Goal: Find specific page/section: Find specific page/section

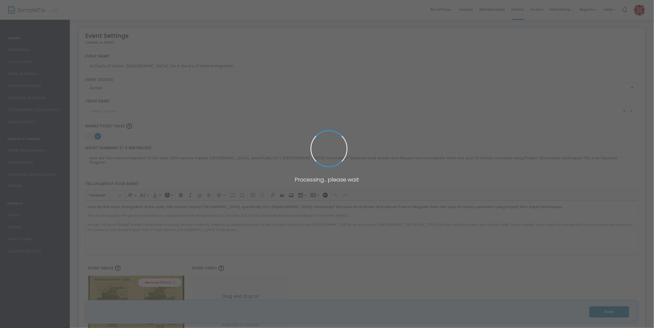
type input "[PERSON_NAME] and [PERSON_NAME] Capital [GEOGRAPHIC_DATA]"
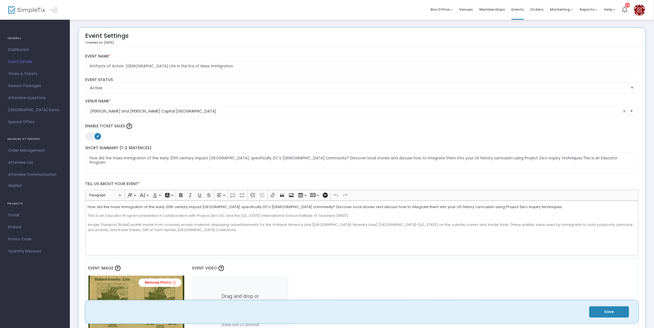
scroll to position [294, 0]
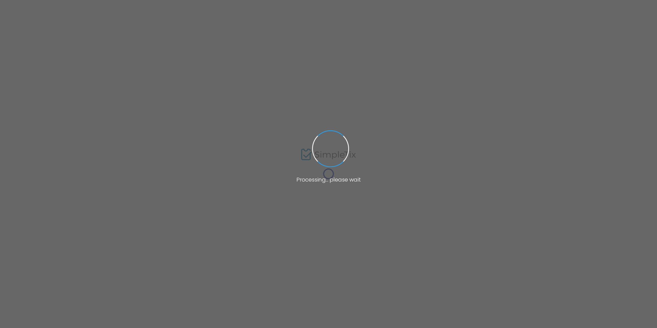
type input "[PERSON_NAME] and [PERSON_NAME] Capital [GEOGRAPHIC_DATA]"
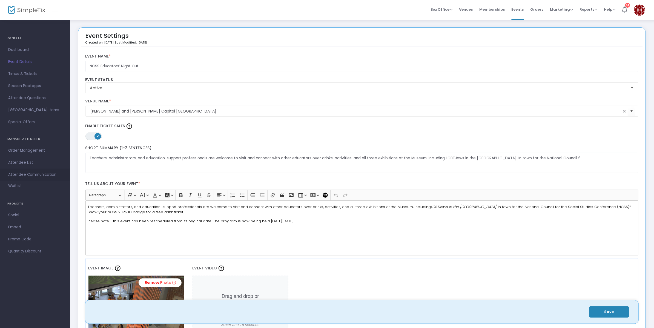
click at [29, 173] on span "Attendee Communication" at bounding box center [34, 174] width 53 height 7
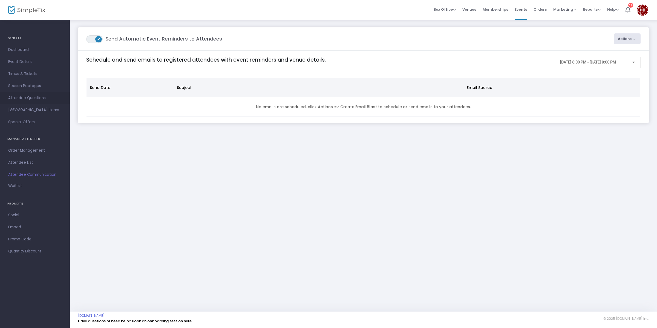
click at [37, 96] on span "Attendee Questions" at bounding box center [34, 98] width 53 height 7
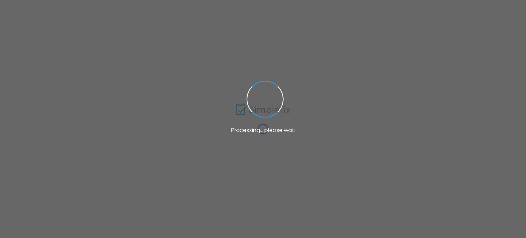
type input "[PERSON_NAME] and [PERSON_NAME] Capital [GEOGRAPHIC_DATA]"
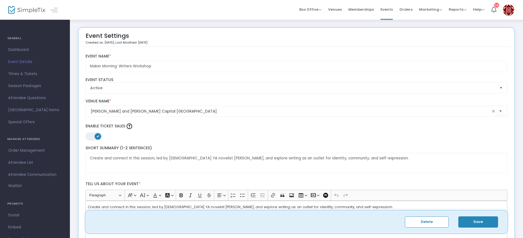
click at [23, 12] on img at bounding box center [26, 10] width 37 height 8
